Goal: Contribute content: Add original content to the website for others to see

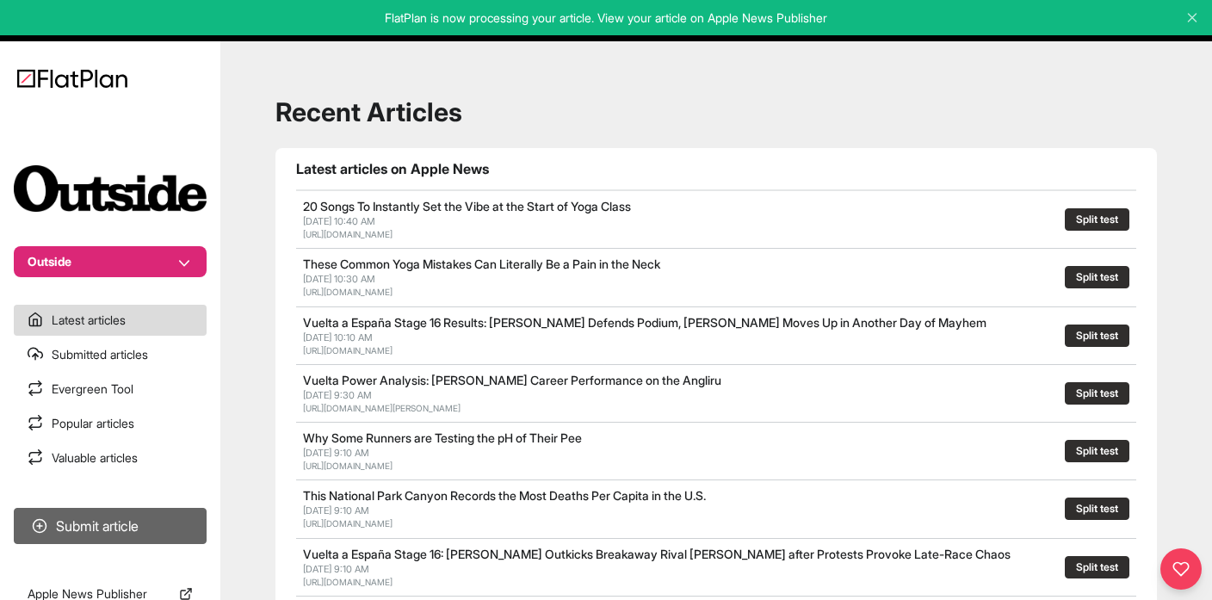
click at [96, 519] on button "Submit article" at bounding box center [110, 526] width 193 height 36
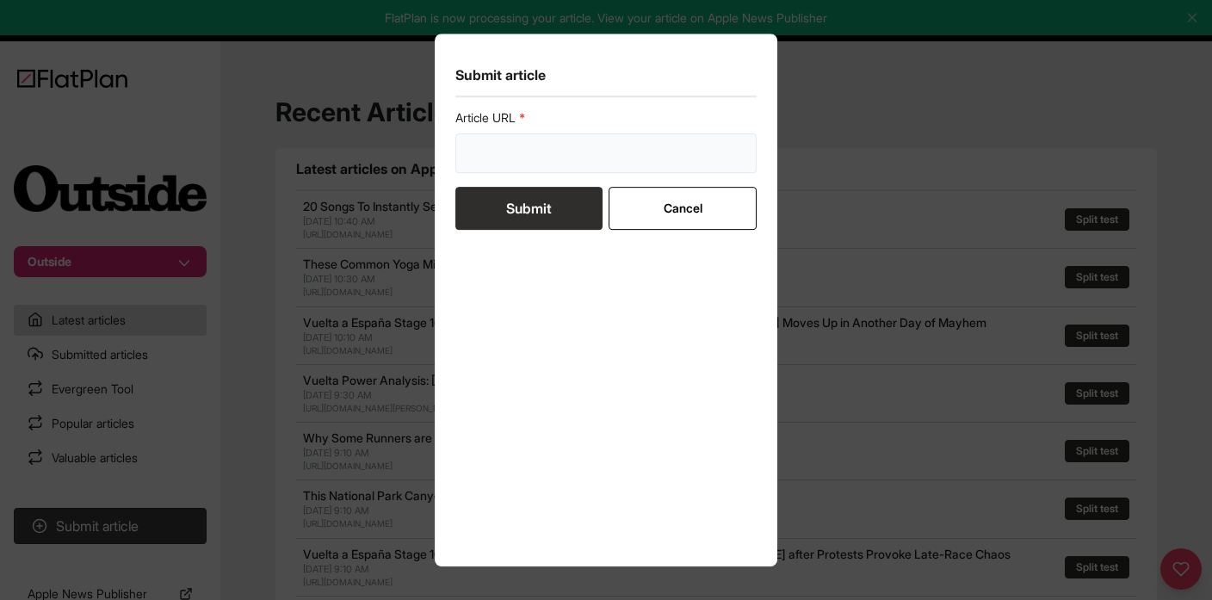
click at [519, 150] on input "url" at bounding box center [605, 153] width 301 height 40
paste input "[URL][DOMAIN_NAME][PERSON_NAME]"
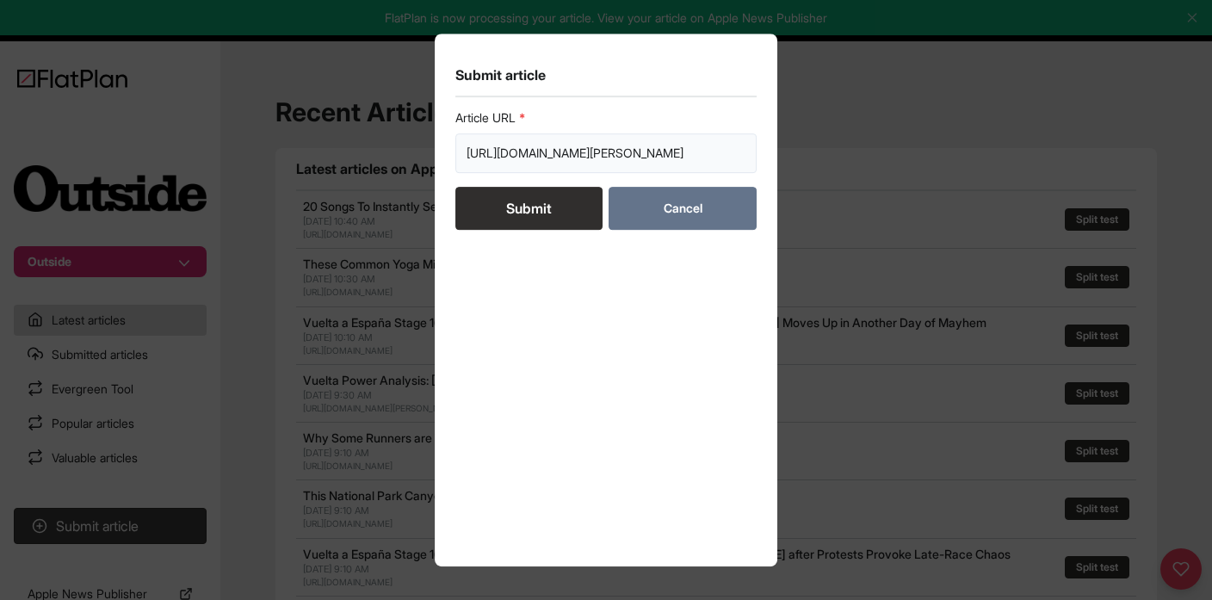
scroll to position [0, 319]
type input "[URL][DOMAIN_NAME][PERSON_NAME]"
click at [552, 209] on button "Submit" at bounding box center [528, 208] width 147 height 43
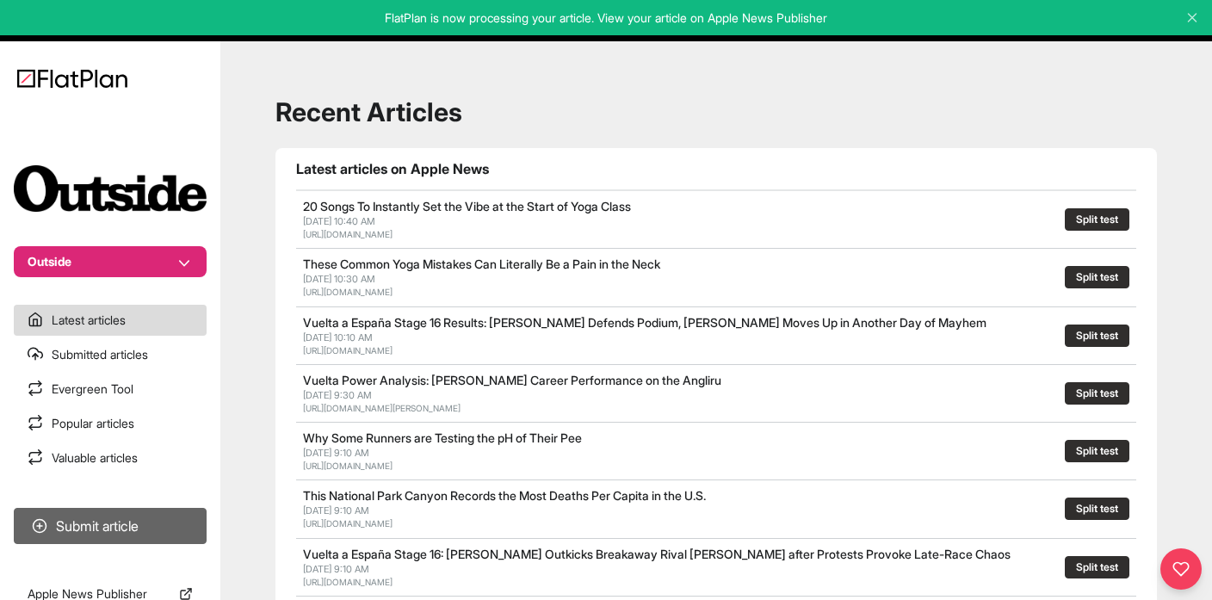
click at [122, 524] on button "Submit article" at bounding box center [110, 526] width 193 height 36
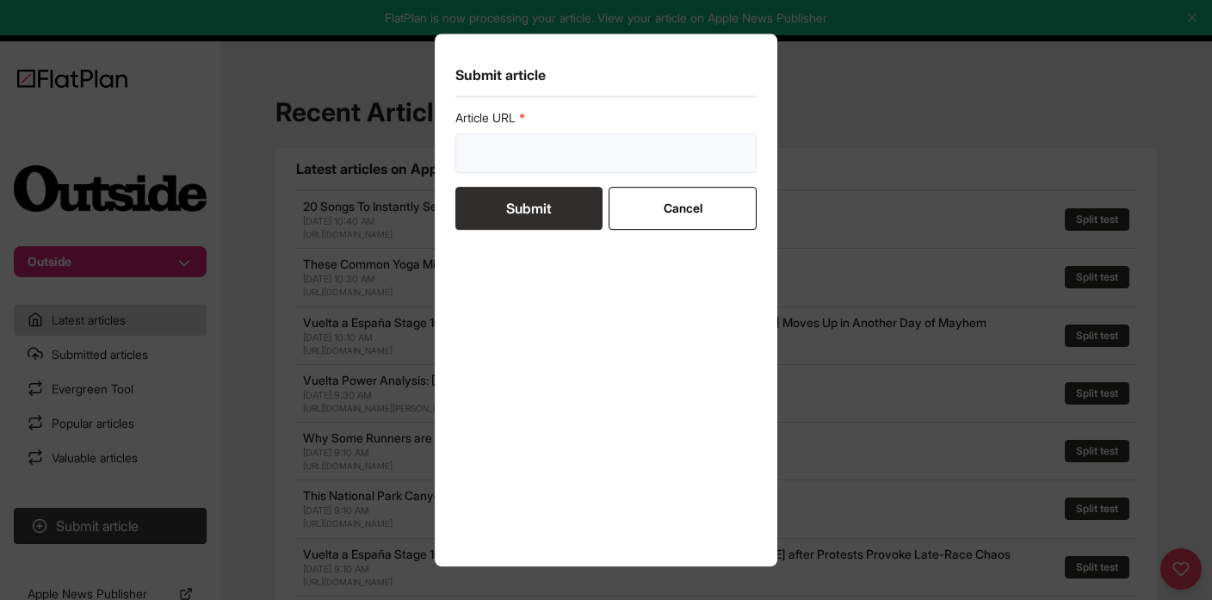
click at [494, 158] on input "url" at bounding box center [605, 153] width 301 height 40
paste input "[URL][DOMAIN_NAME][PERSON_NAME]"
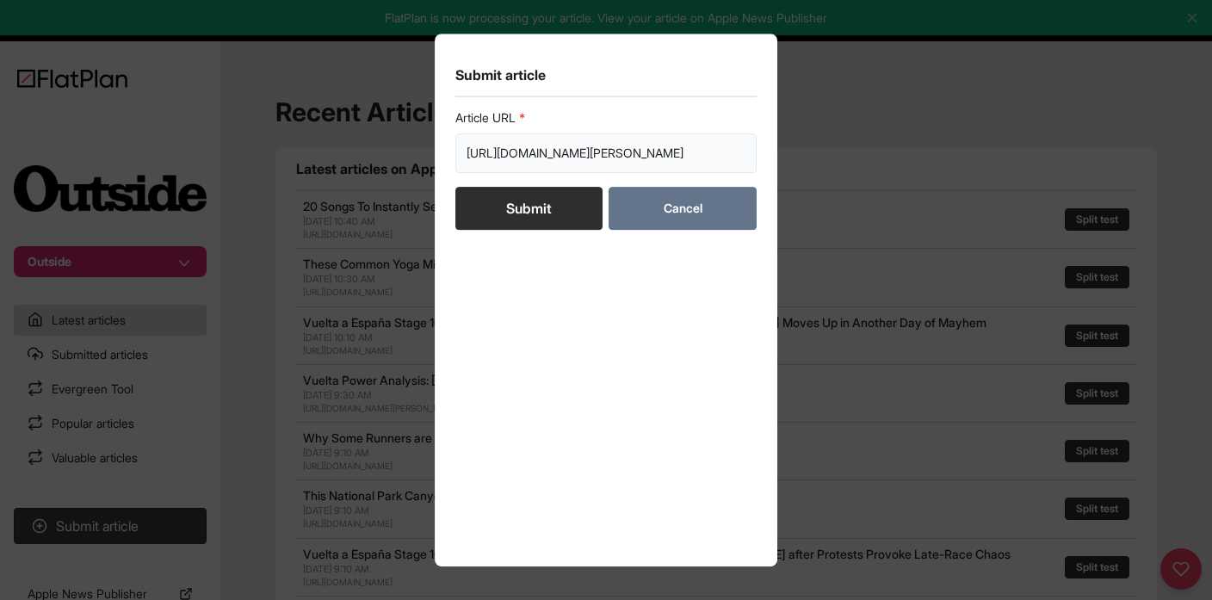
type input "[URL][DOMAIN_NAME][PERSON_NAME]"
click at [698, 212] on button "Cancel" at bounding box center [682, 208] width 147 height 43
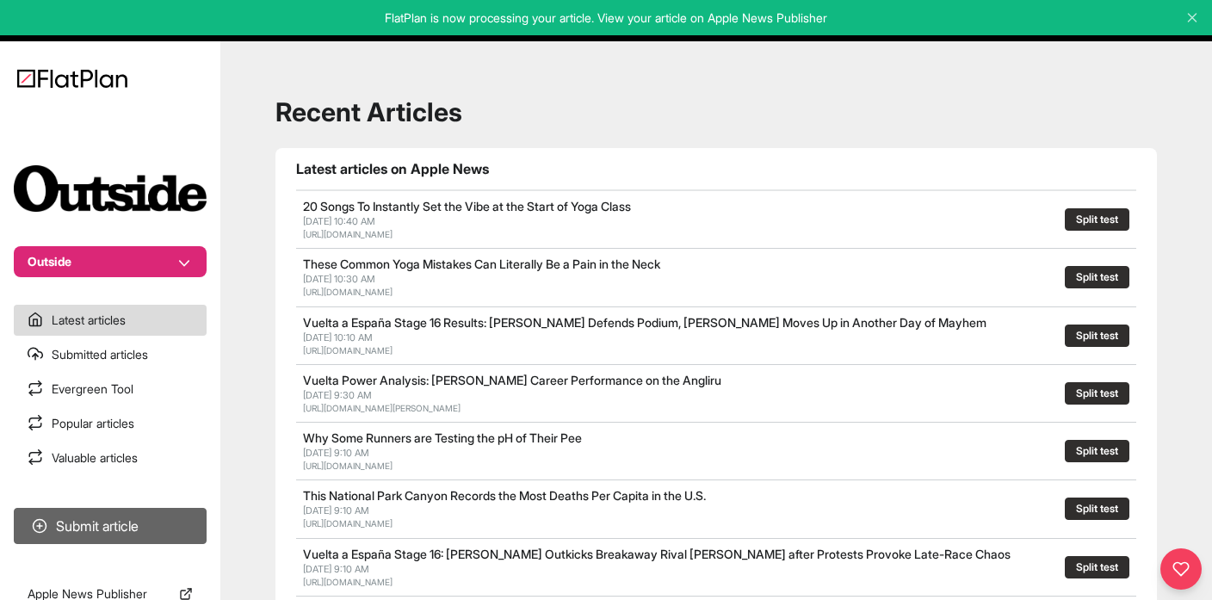
click at [110, 521] on button "Submit article" at bounding box center [110, 526] width 193 height 36
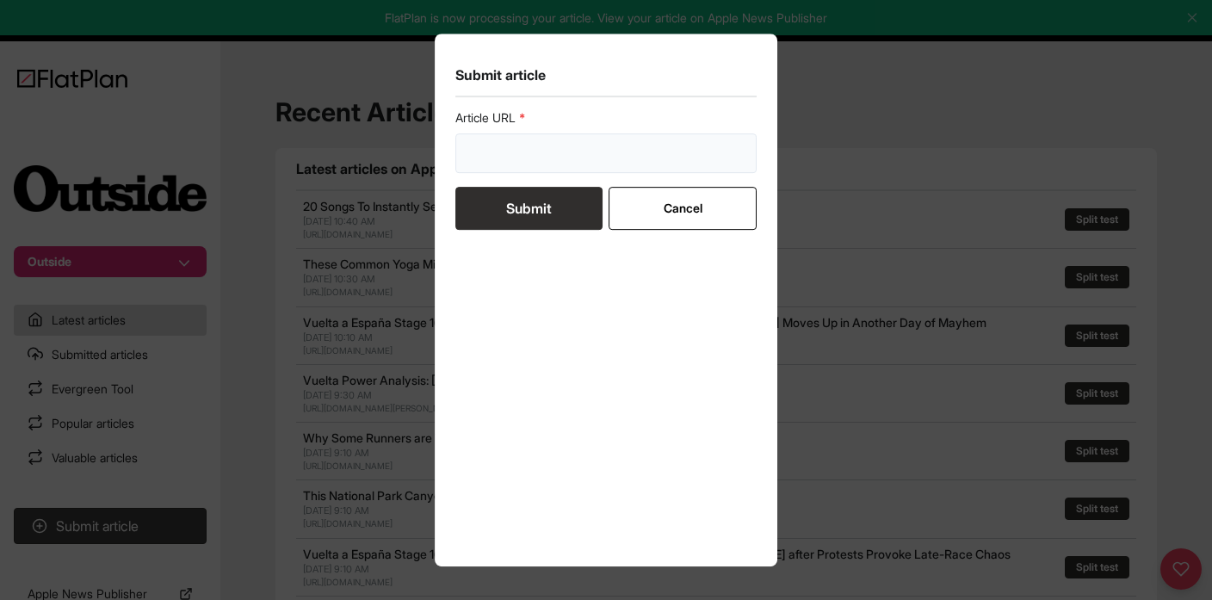
click at [522, 157] on input "url" at bounding box center [605, 153] width 301 height 40
paste input "[URL][DOMAIN_NAME][PERSON_NAME]"
type input "[URL][DOMAIN_NAME][PERSON_NAME]"
click at [536, 211] on button "Submit" at bounding box center [528, 208] width 147 height 43
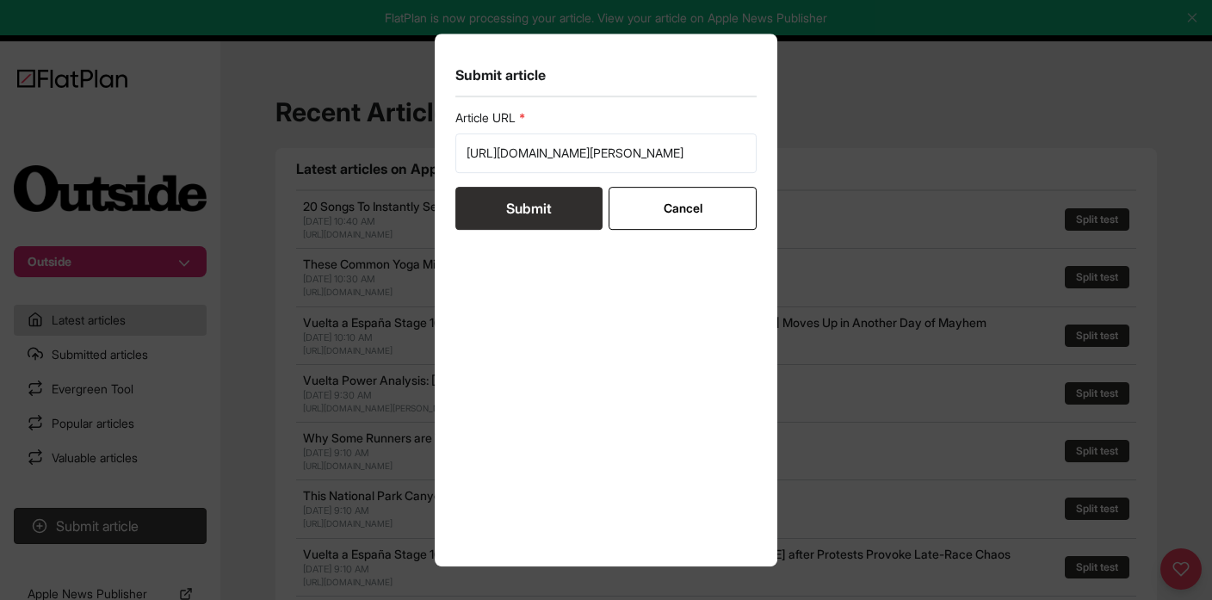
scroll to position [0, 0]
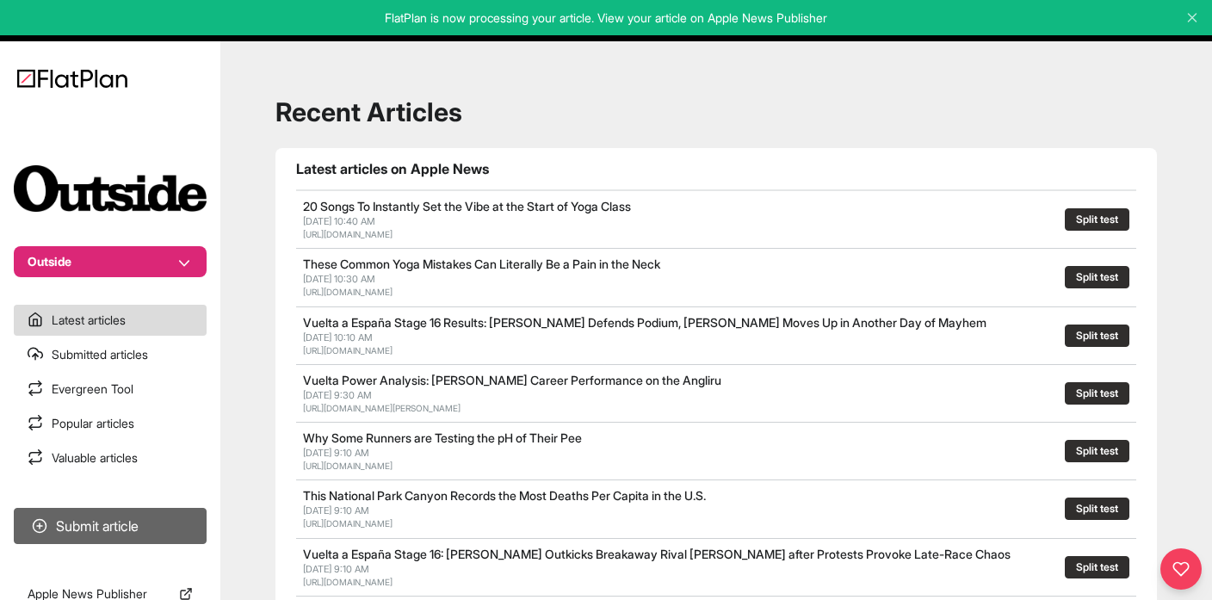
click at [90, 523] on button "Submit article" at bounding box center [110, 526] width 193 height 36
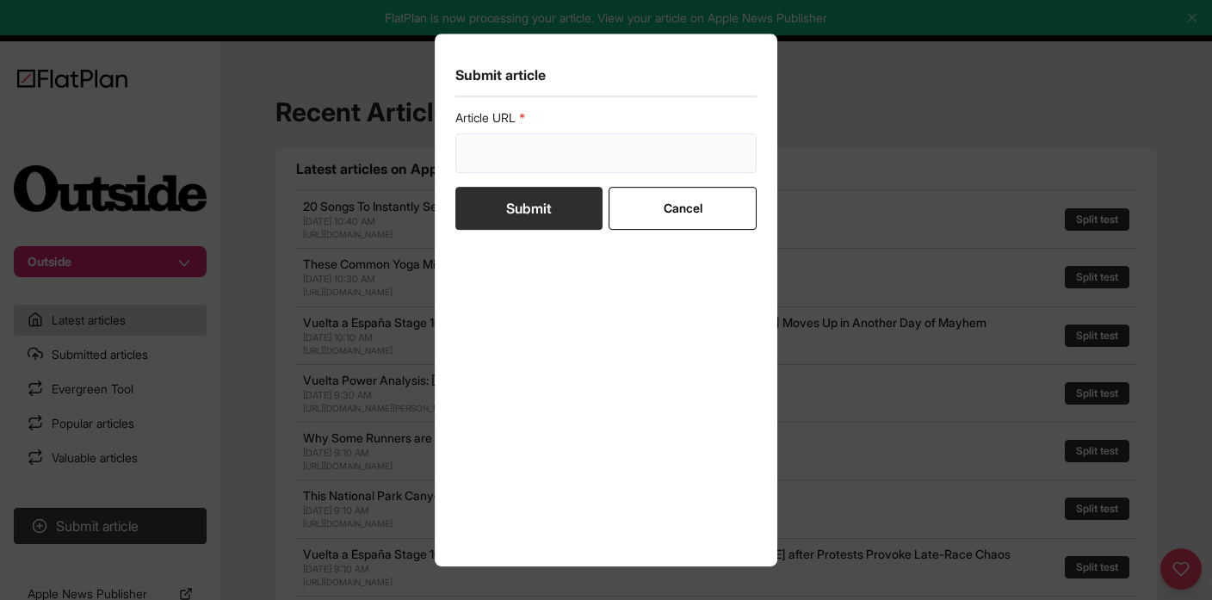
click at [509, 164] on input "url" at bounding box center [605, 153] width 301 height 40
paste input "[URL][DOMAIN_NAME]"
type input "[URL][DOMAIN_NAME]"
click at [548, 220] on button "Submit" at bounding box center [528, 208] width 147 height 43
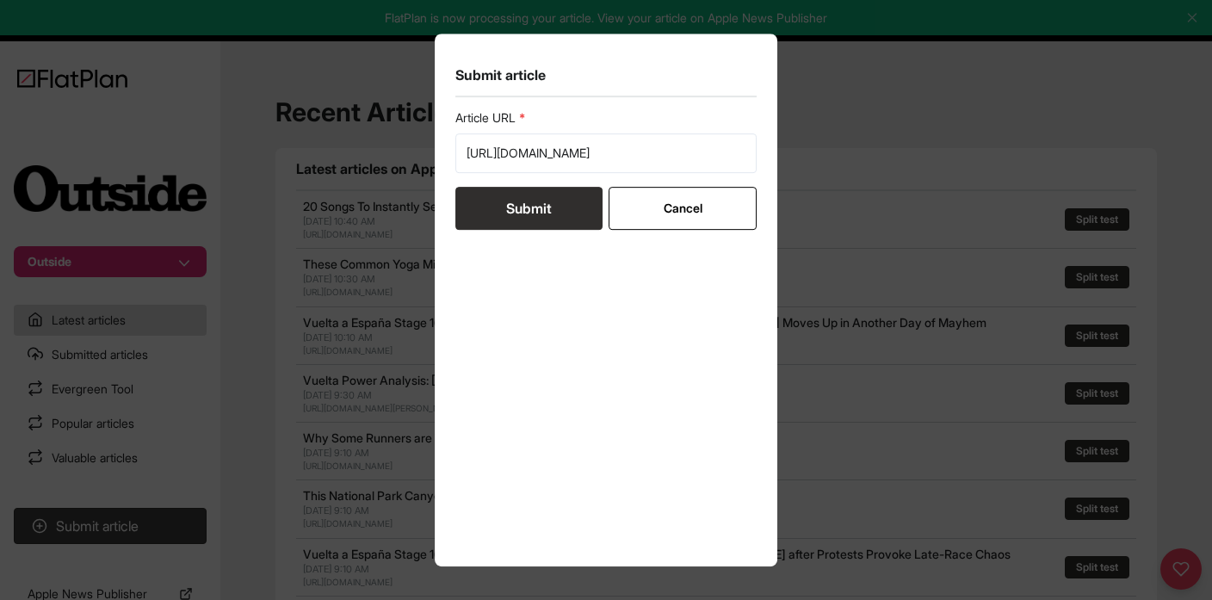
scroll to position [0, 0]
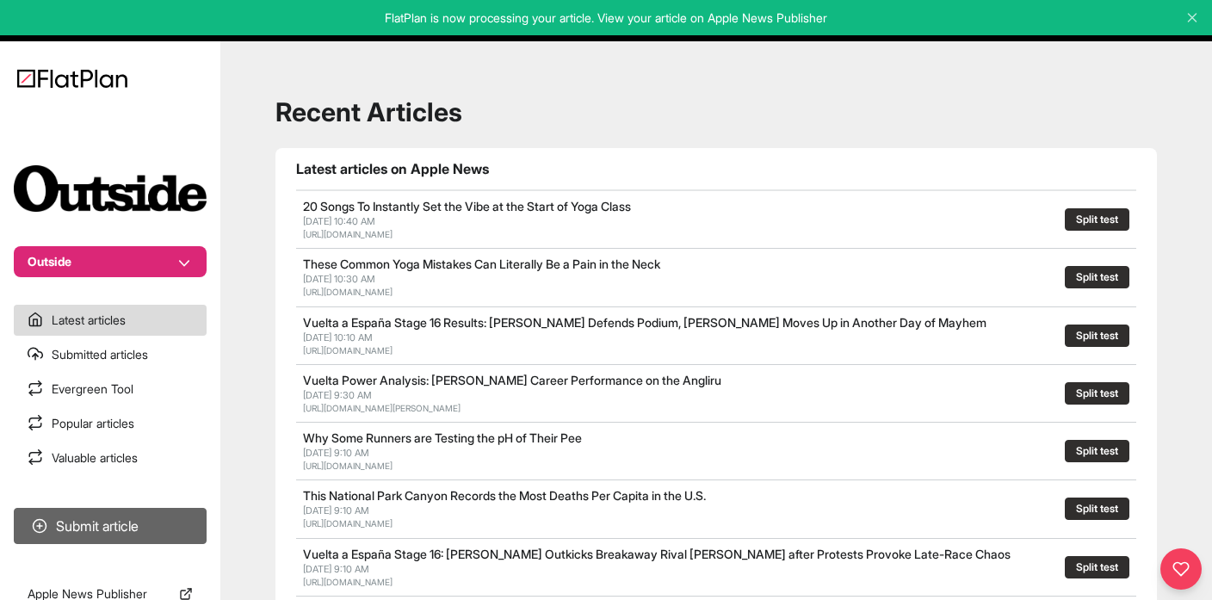
click at [83, 513] on button "Submit article" at bounding box center [110, 526] width 193 height 36
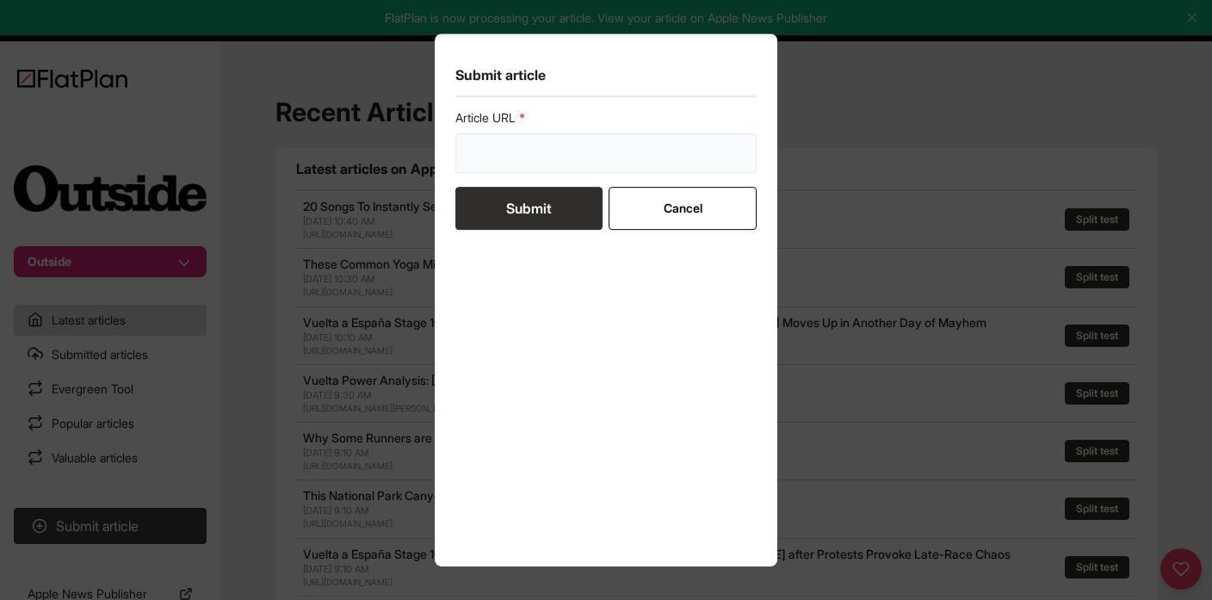
click at [495, 167] on input "url" at bounding box center [605, 153] width 301 height 40
paste input "[URL][DOMAIN_NAME]"
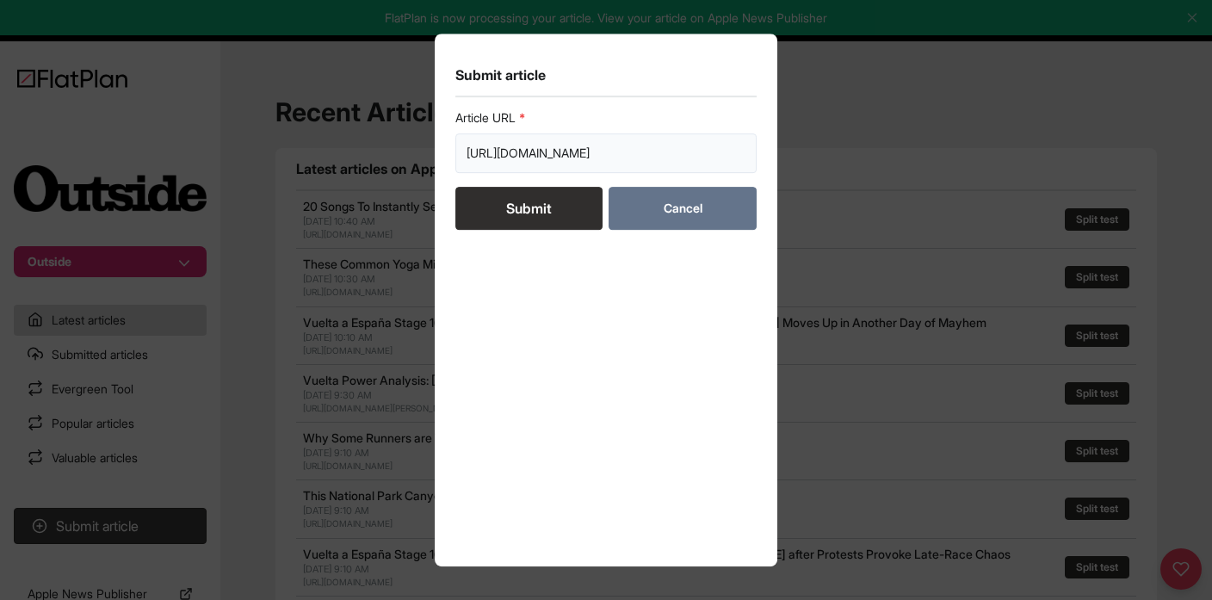
scroll to position [0, 143]
type input "[URL][DOMAIN_NAME]"
click at [524, 210] on button "Submit" at bounding box center [528, 208] width 147 height 43
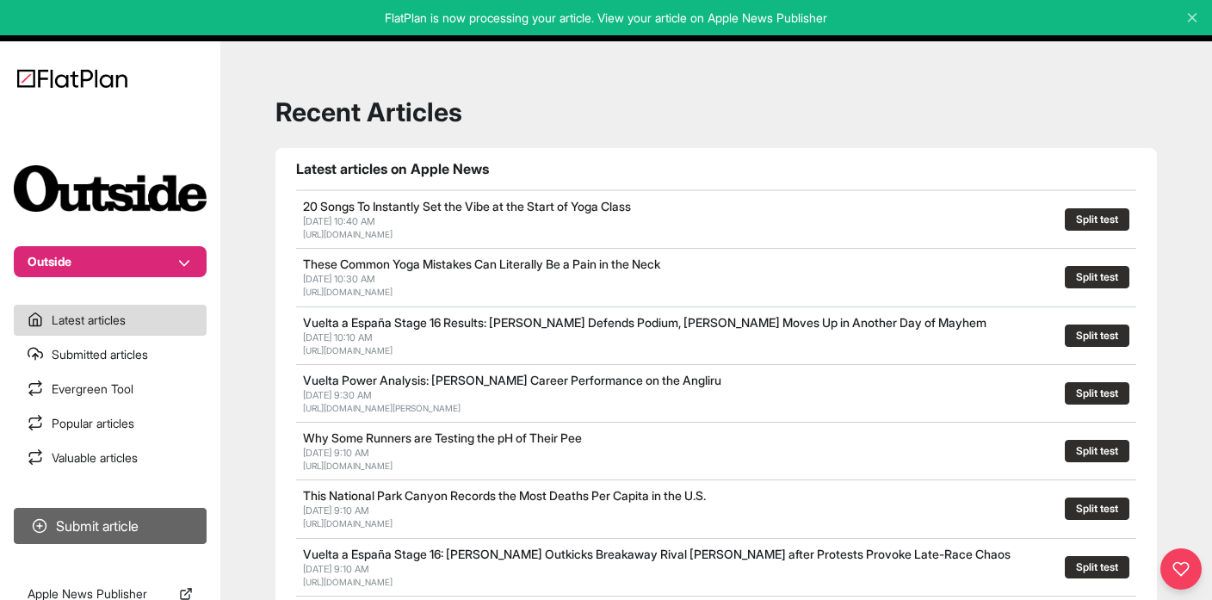
click at [124, 521] on button "Submit article" at bounding box center [110, 526] width 193 height 36
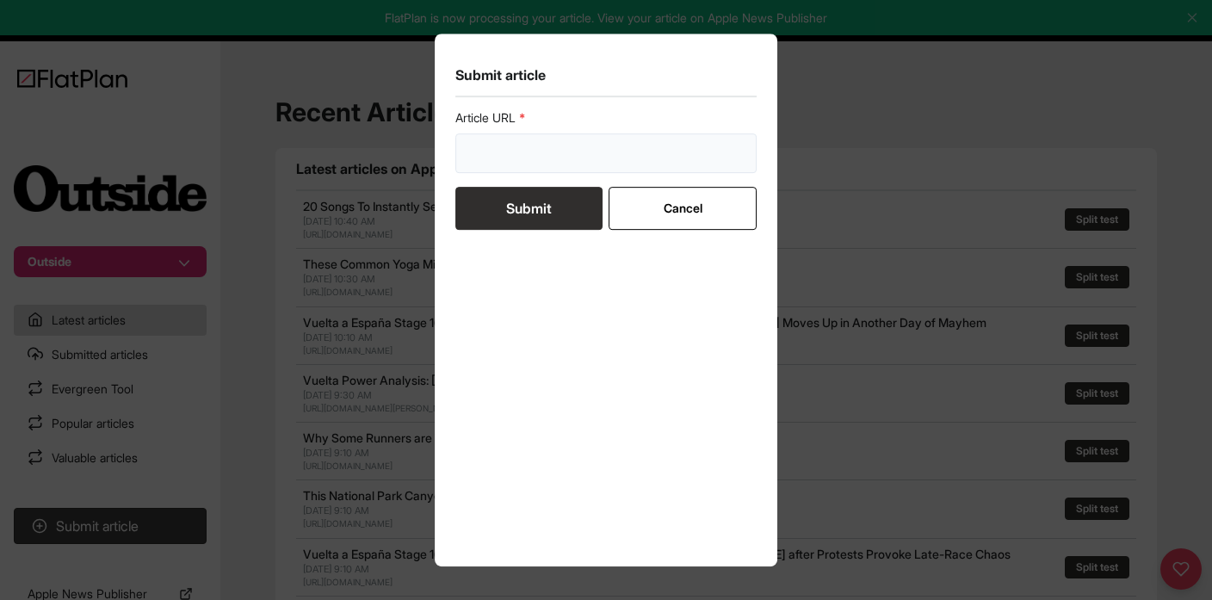
click at [580, 148] on input "url" at bounding box center [605, 153] width 301 height 40
paste input "[URL][DOMAIN_NAME]"
type input "[URL][DOMAIN_NAME]"
click at [499, 204] on button "Submit" at bounding box center [528, 208] width 147 height 43
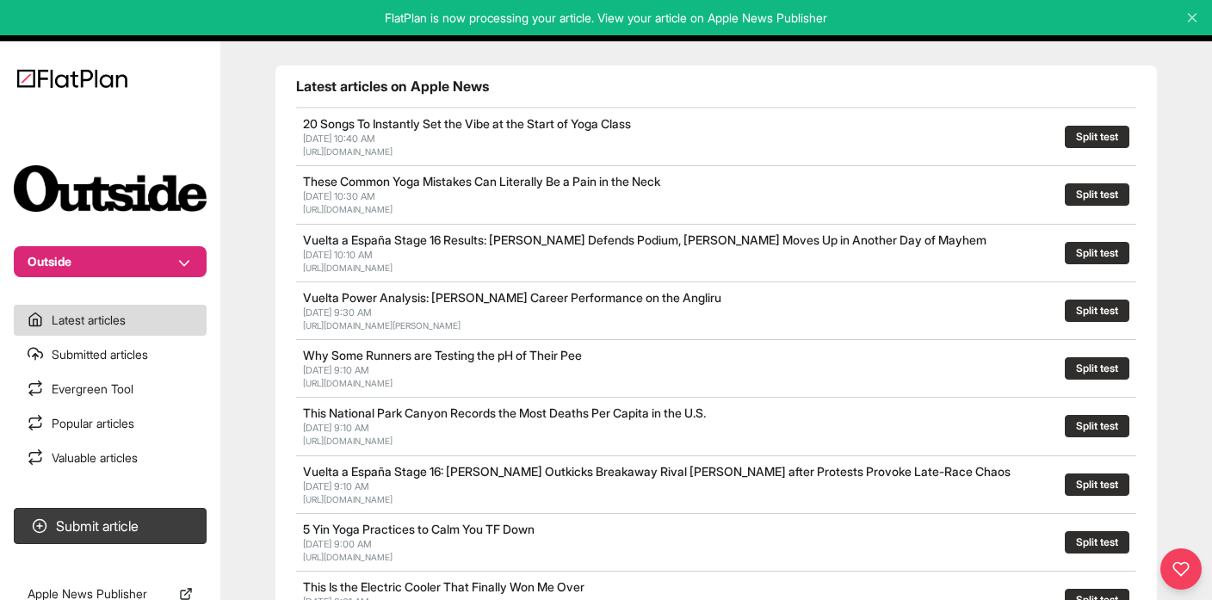
scroll to position [87, 0]
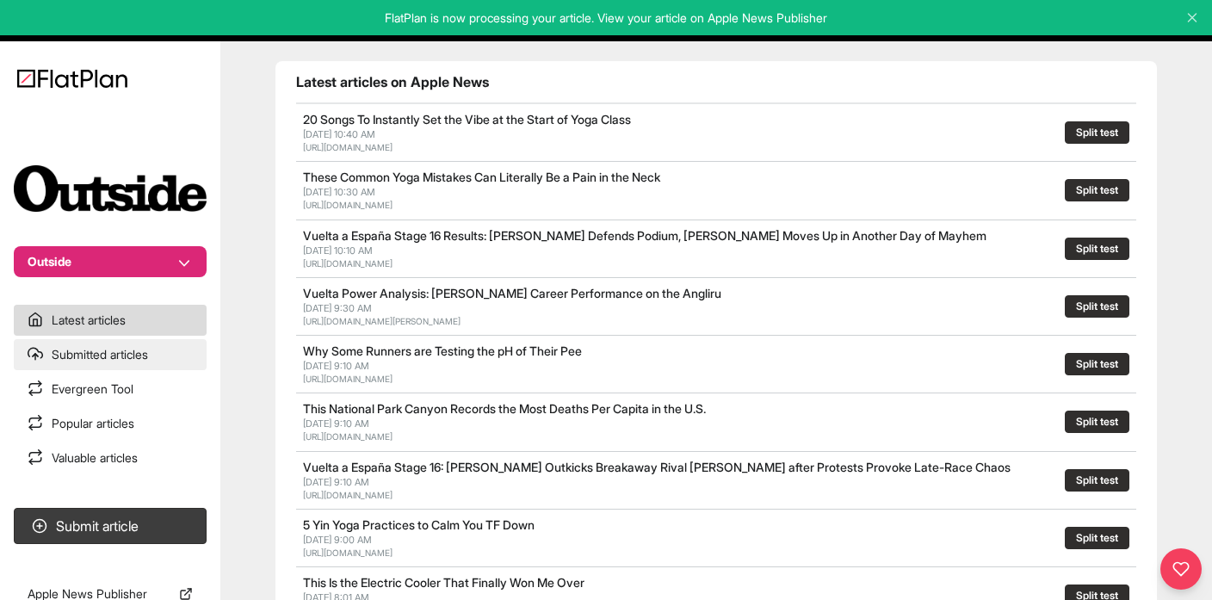
click at [97, 359] on link "Submitted articles" at bounding box center [110, 354] width 193 height 31
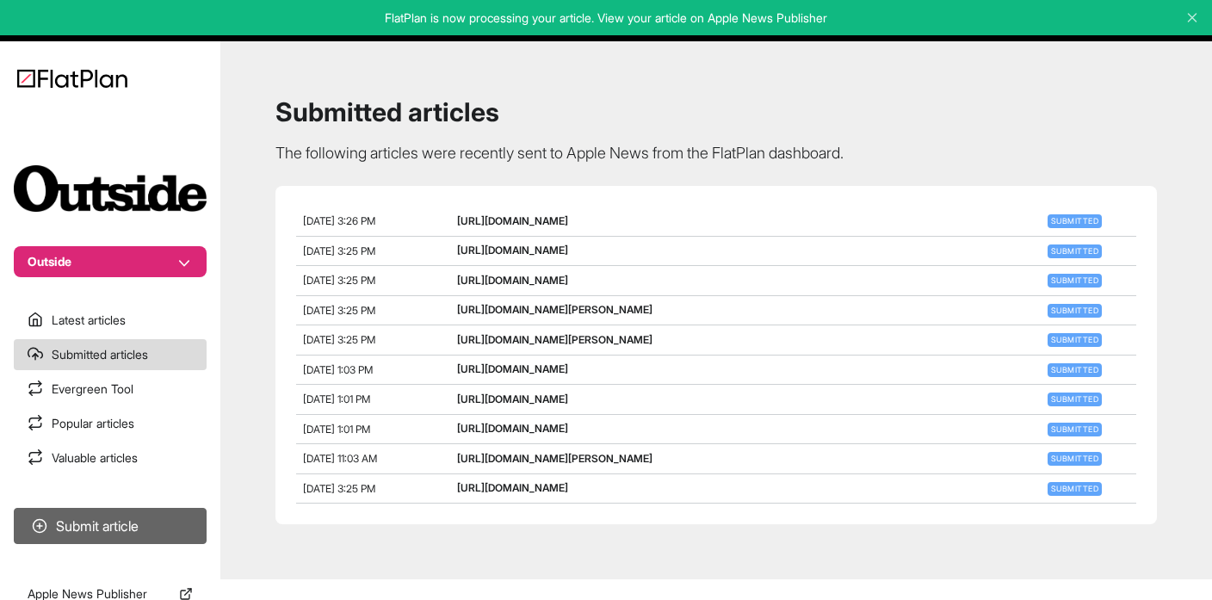
click at [96, 531] on button "Submit article" at bounding box center [110, 526] width 193 height 36
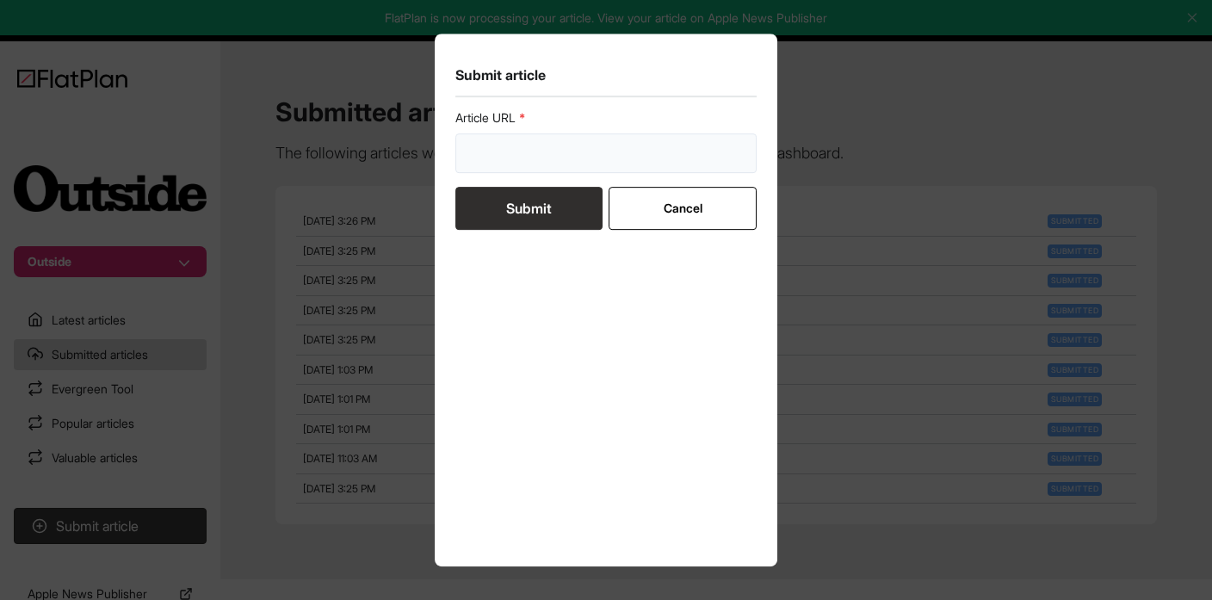
click at [548, 157] on input "url" at bounding box center [605, 153] width 301 height 40
paste input "[URL][DOMAIN_NAME]"
type input "[URL][DOMAIN_NAME]"
click at [555, 220] on button "Submit" at bounding box center [528, 208] width 147 height 43
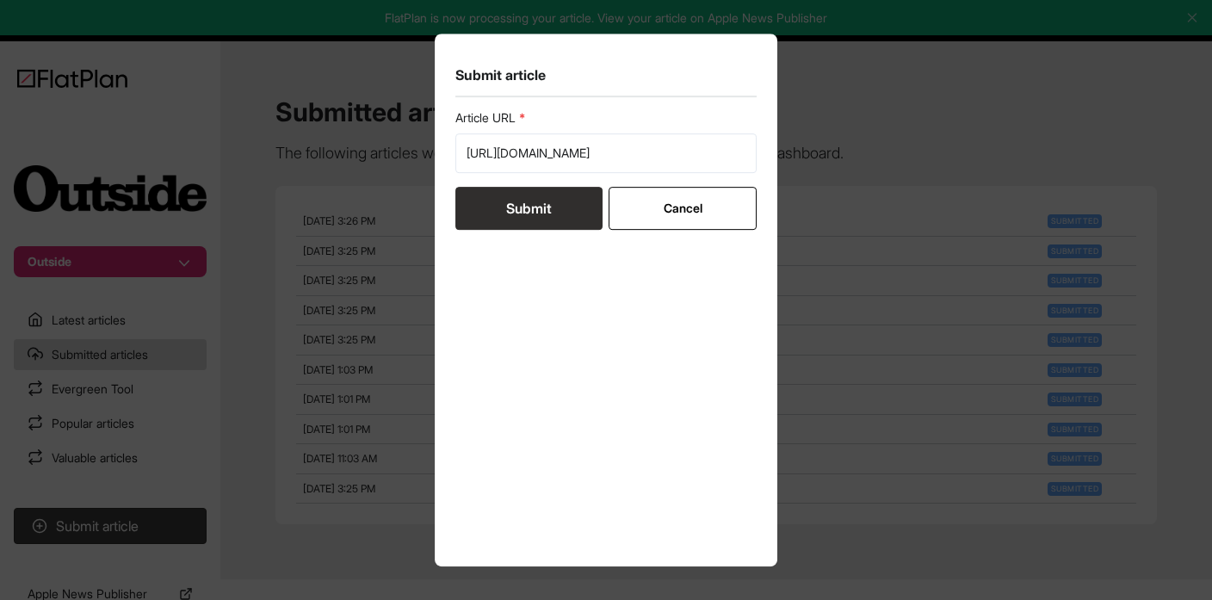
scroll to position [0, 0]
